Goal: Information Seeking & Learning: Compare options

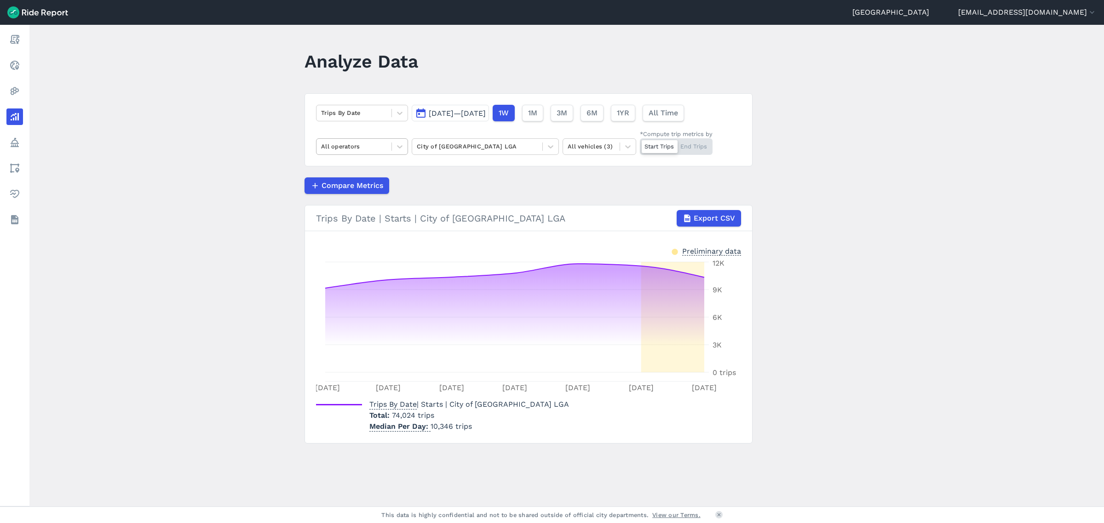
drag, startPoint x: 403, startPoint y: 147, endPoint x: 395, endPoint y: 155, distance: 11.7
click at [403, 147] on div at bounding box center [400, 147] width 16 height 16
click at [355, 218] on div "Lime" at bounding box center [362, 217] width 92 height 16
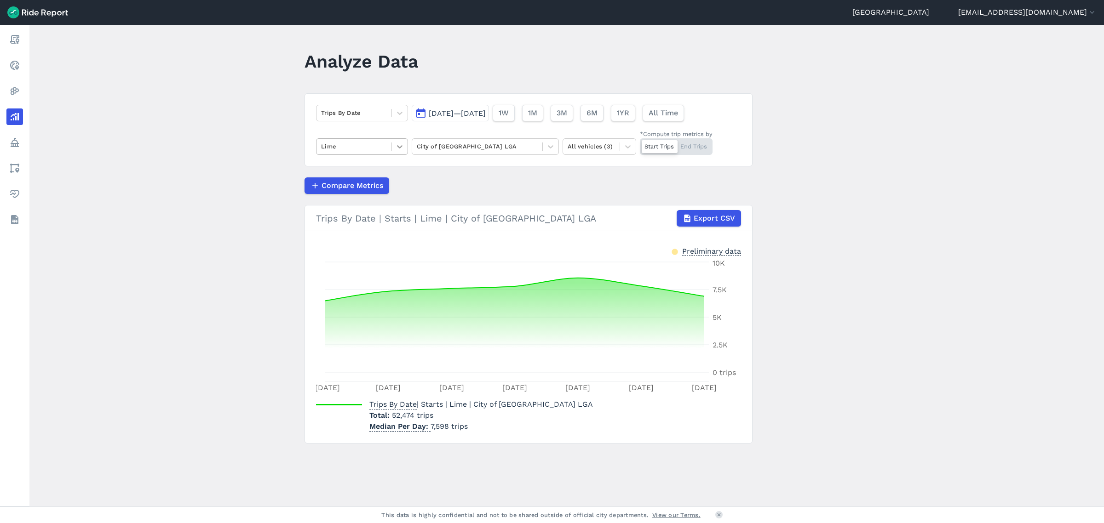
click at [400, 149] on icon at bounding box center [399, 146] width 9 height 9
click at [358, 188] on div "Ario" at bounding box center [362, 185] width 92 height 16
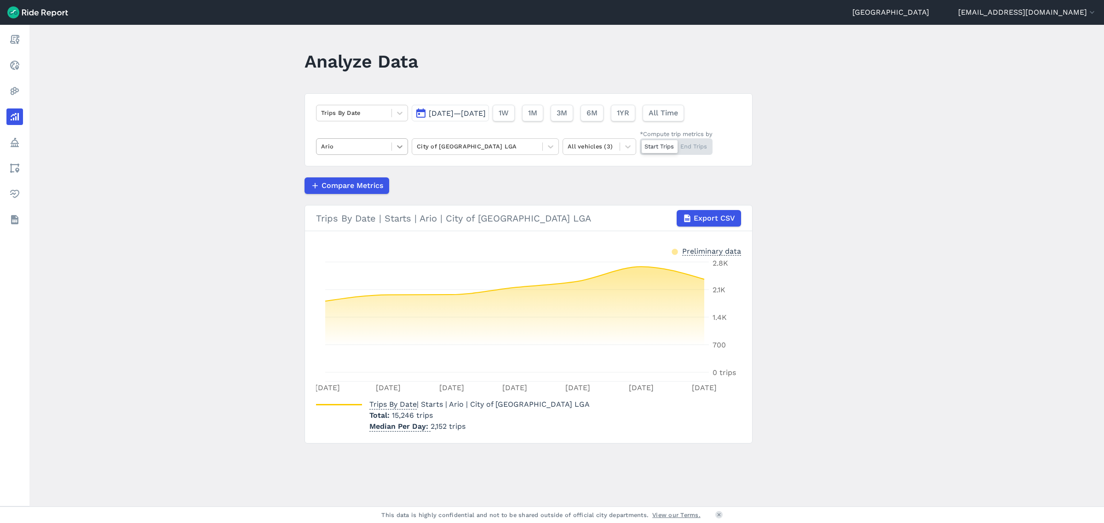
click at [398, 145] on icon at bounding box center [399, 146] width 9 height 9
click at [361, 206] on div "HelloRide" at bounding box center [362, 201] width 92 height 16
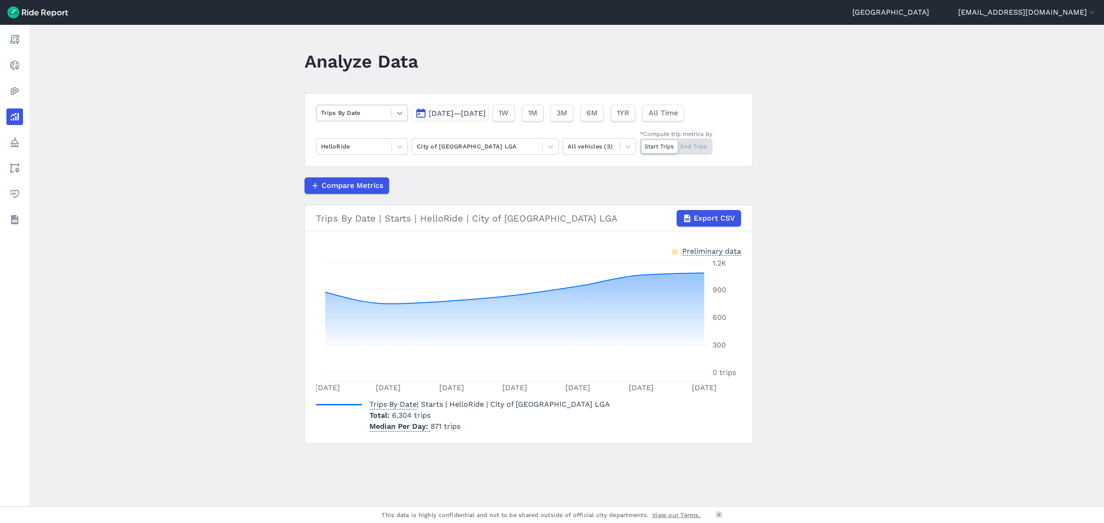
click at [397, 114] on icon at bounding box center [399, 113] width 9 height 9
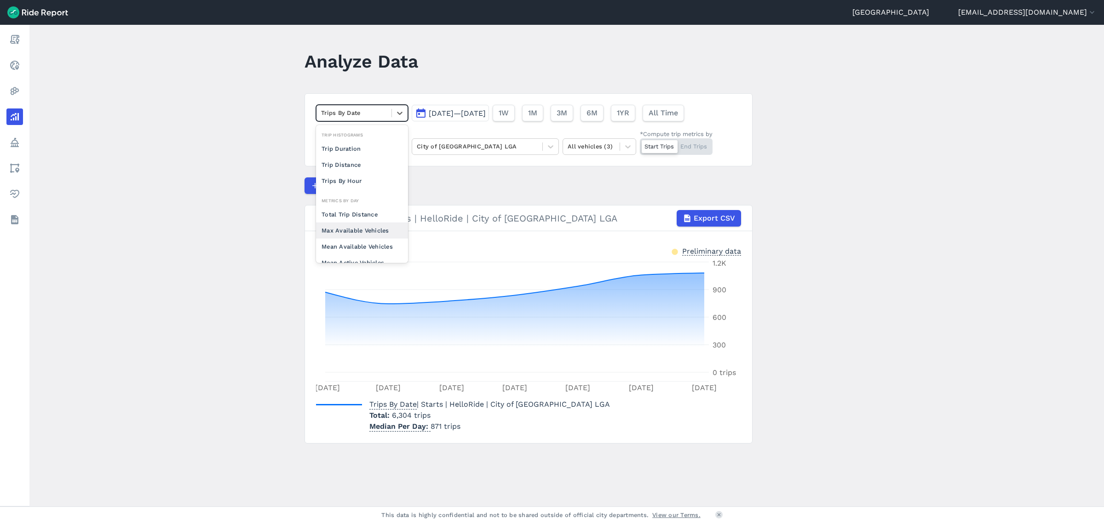
click at [355, 227] on div "Max Available Vehicles" at bounding box center [362, 231] width 92 height 16
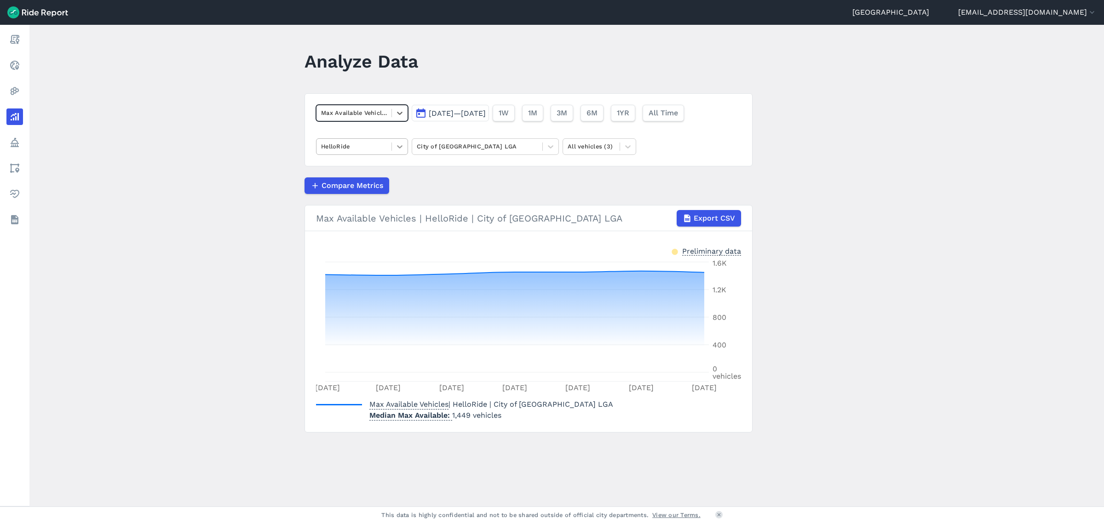
click at [396, 145] on icon at bounding box center [399, 146] width 9 height 9
click at [355, 204] on div "Lime" at bounding box center [362, 201] width 92 height 16
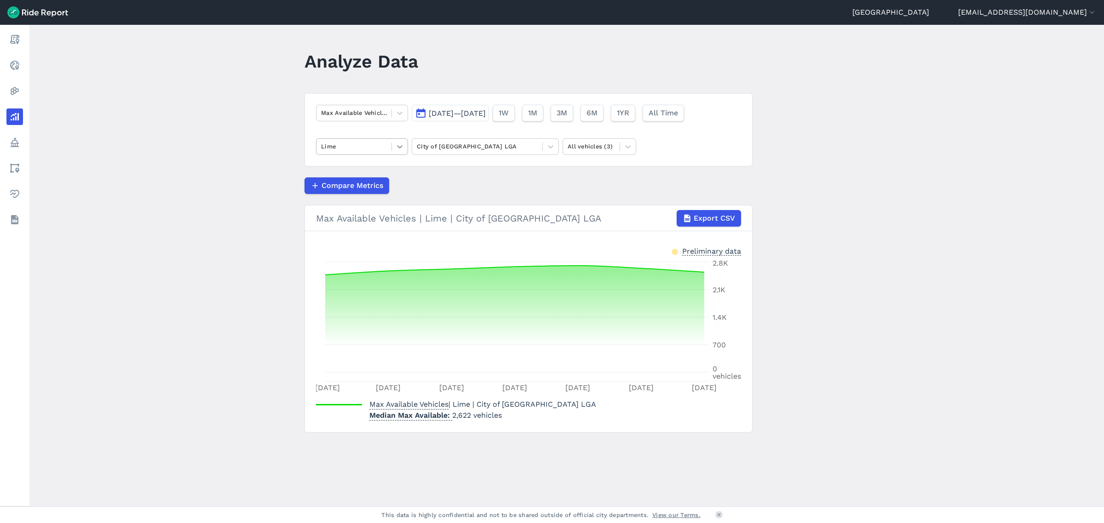
click at [401, 152] on div at bounding box center [400, 147] width 16 height 16
click at [343, 173] on div "Ario" at bounding box center [362, 168] width 92 height 16
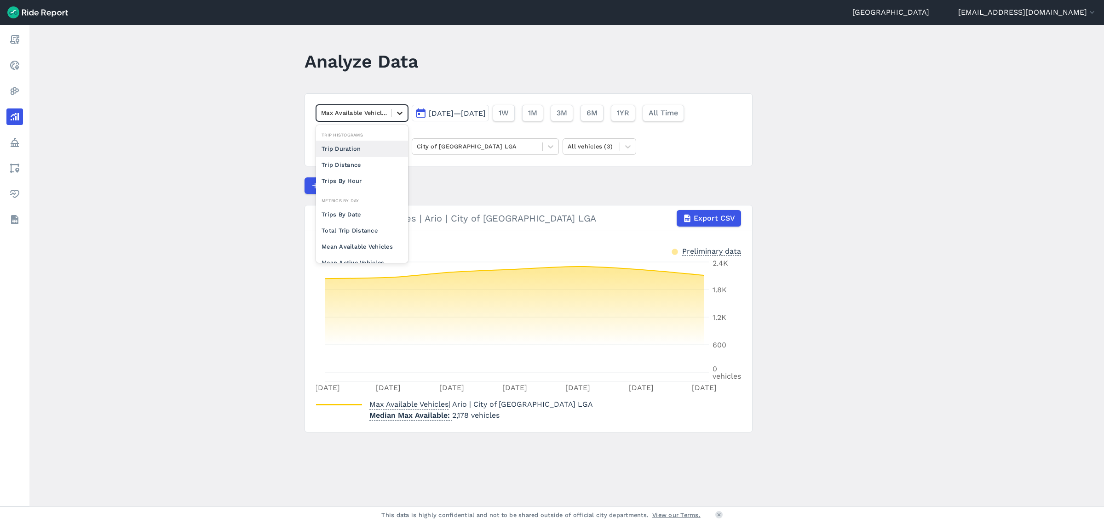
click at [398, 111] on icon at bounding box center [399, 113] width 9 height 9
click at [349, 208] on div "Trips Per Mean Available Vehicle" at bounding box center [362, 204] width 92 height 25
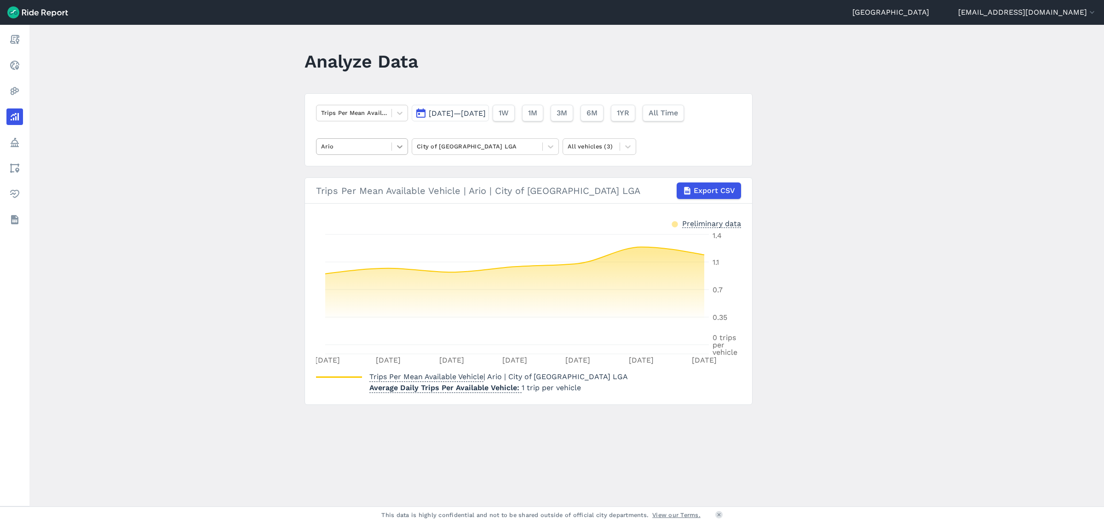
click at [401, 150] on icon at bounding box center [399, 146] width 9 height 9
click at [364, 187] on div "HelloRide" at bounding box center [362, 185] width 92 height 16
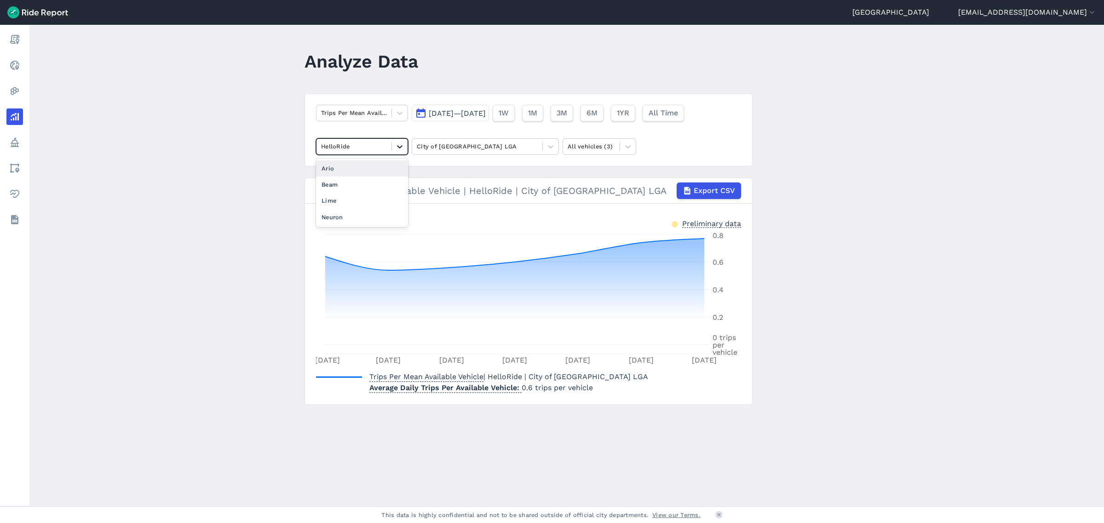
click at [399, 148] on icon at bounding box center [400, 146] width 6 height 3
click at [345, 201] on div "Lime" at bounding box center [362, 201] width 92 height 16
